Goal: Information Seeking & Learning: Check status

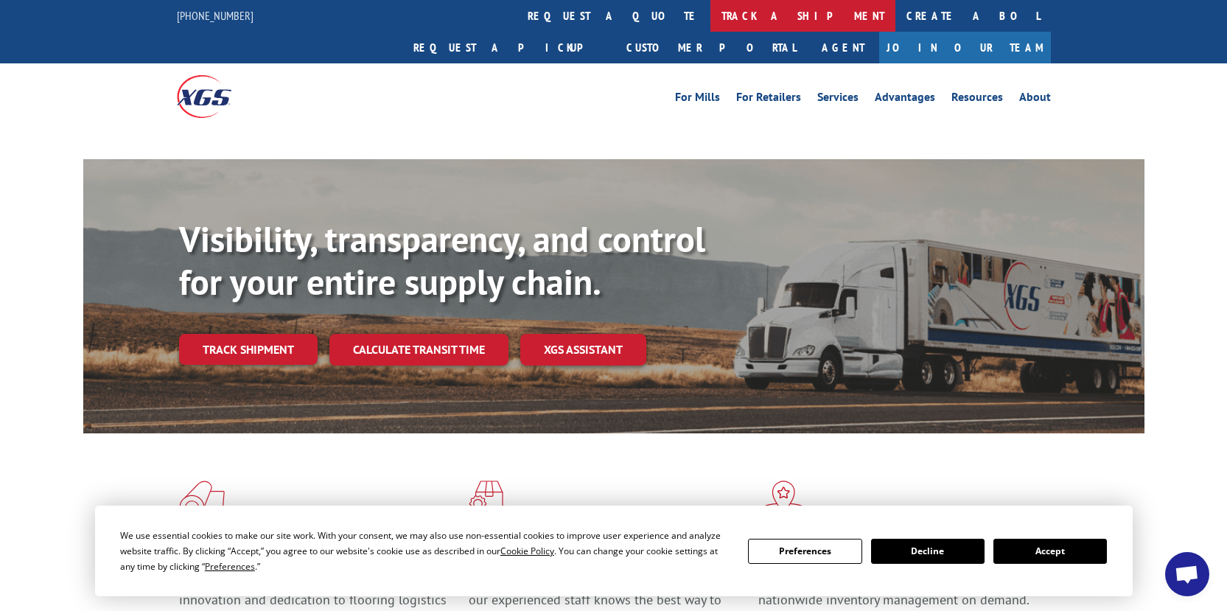
click at [710, 14] on link "track a shipment" at bounding box center [802, 16] width 185 height 32
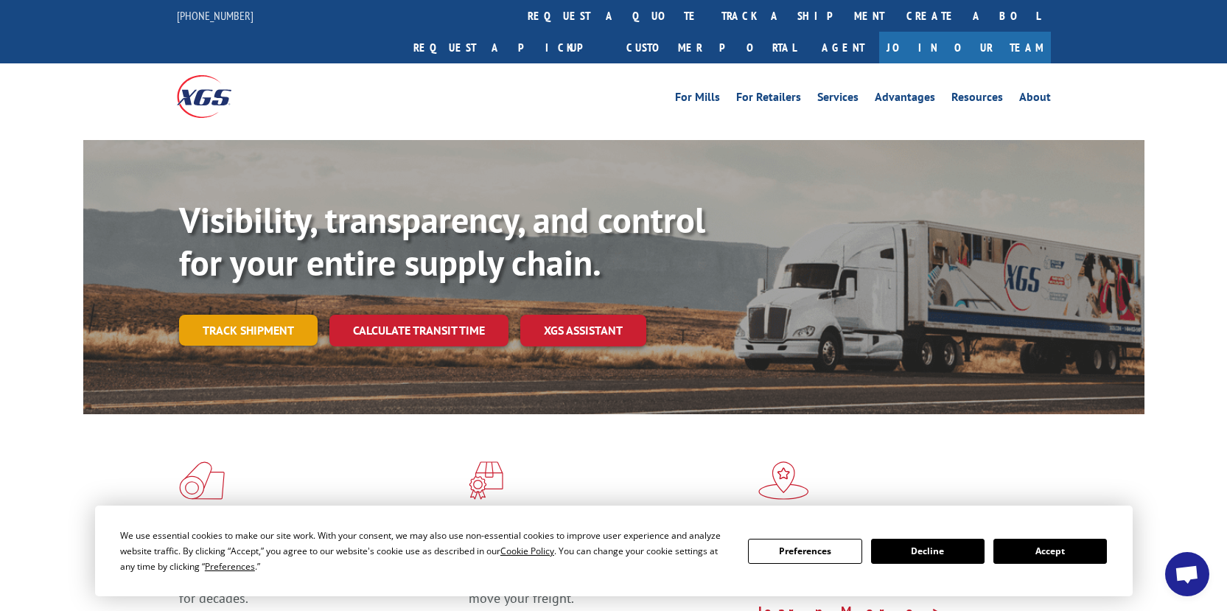
click at [265, 315] on link "Track shipment" at bounding box center [248, 330] width 138 height 31
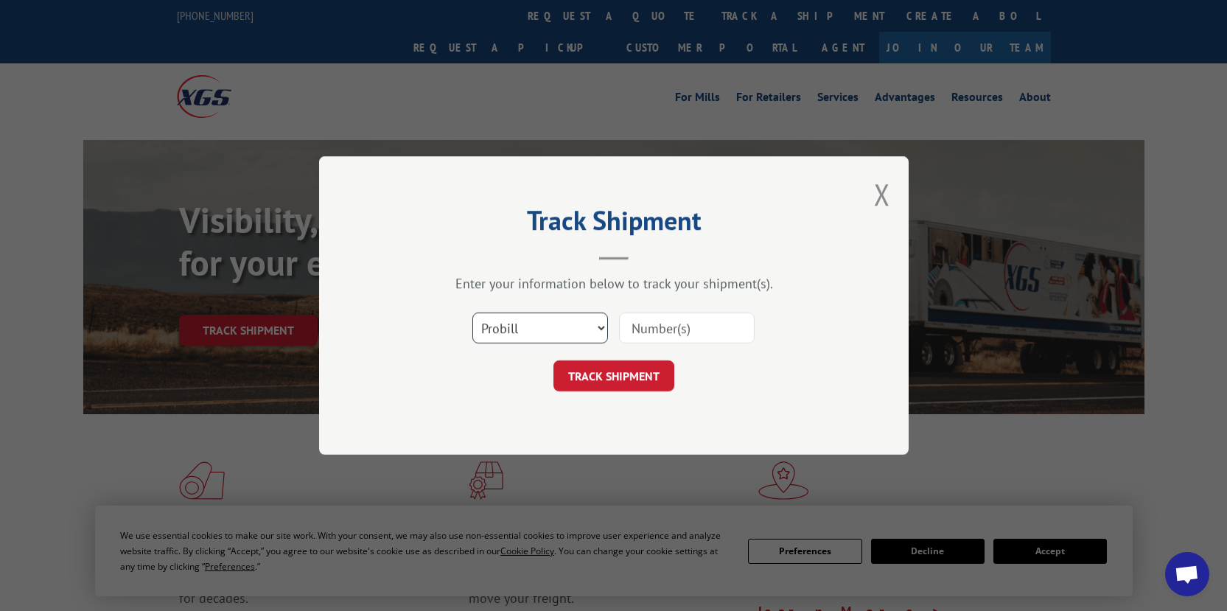
click at [603, 327] on select "Select category... Probill BOL PO" at bounding box center [540, 327] width 136 height 31
select select "bol"
click at [472, 312] on select "Select category... Probill BOL PO" at bounding box center [540, 327] width 136 height 31
click at [689, 340] on input at bounding box center [687, 327] width 136 height 31
click at [683, 332] on input at bounding box center [687, 327] width 136 height 31
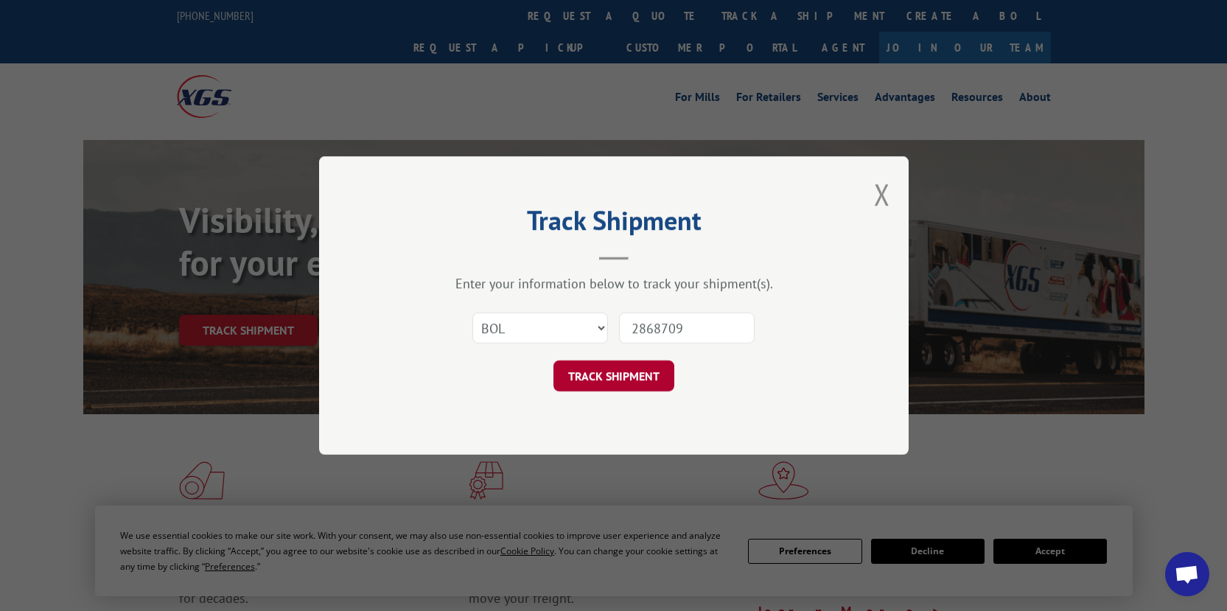
type input "2868709"
click at [600, 375] on button "TRACK SHIPMENT" at bounding box center [613, 375] width 121 height 31
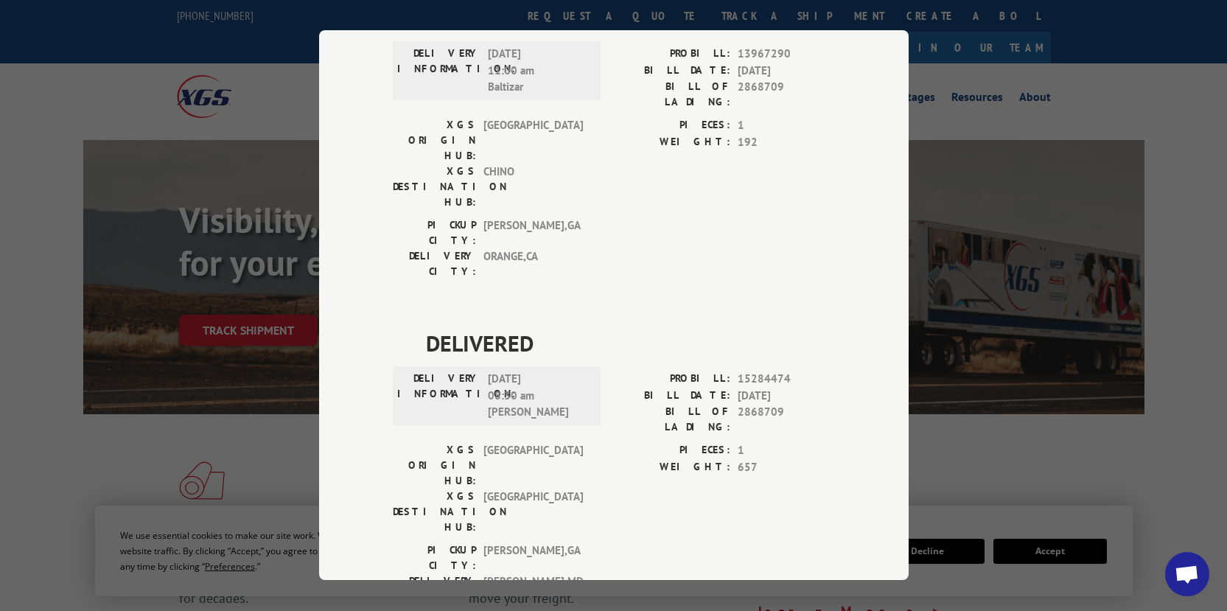
scroll to position [368, 0]
